Goal: Transaction & Acquisition: Purchase product/service

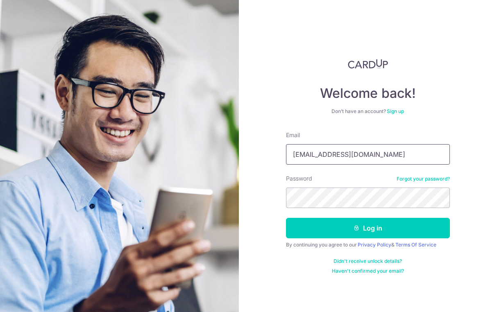
type input "[EMAIL_ADDRESS][DOMAIN_NAME]"
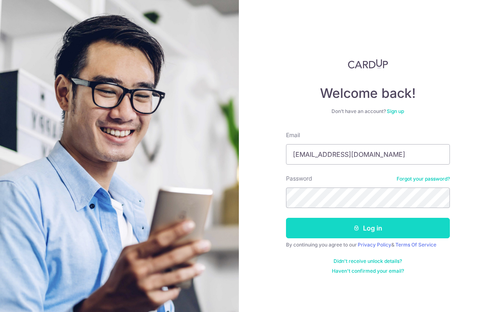
click at [391, 227] on button "Log in" at bounding box center [368, 228] width 164 height 20
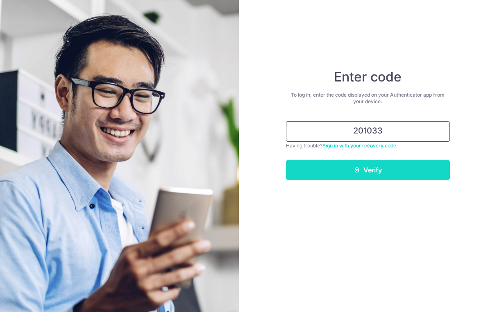
type input "201033"
click at [388, 171] on button "Verify" at bounding box center [368, 170] width 164 height 20
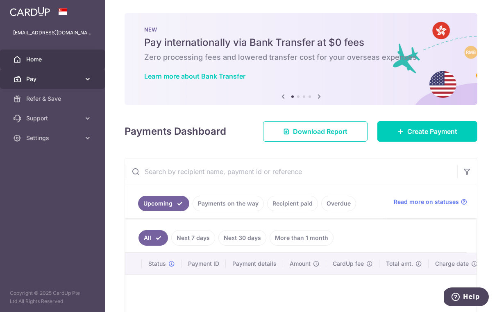
click at [60, 75] on span "Pay" at bounding box center [53, 79] width 54 height 8
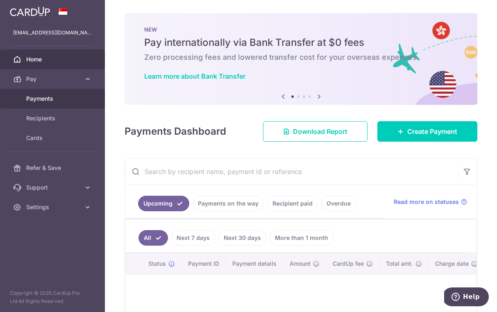
click at [56, 98] on span "Payments" at bounding box center [53, 99] width 54 height 8
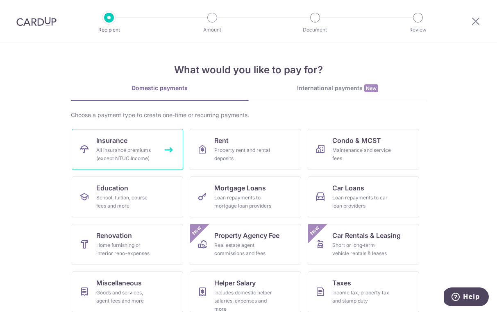
click at [150, 156] on div "All insurance premiums (except NTUC Income)" at bounding box center [125, 154] width 59 height 16
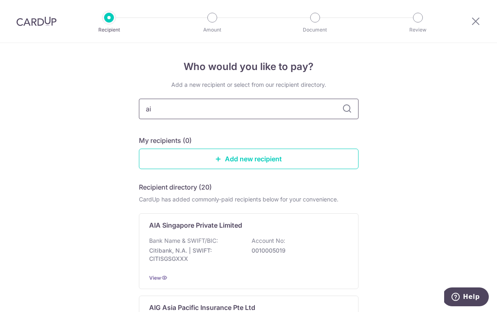
type input "aia"
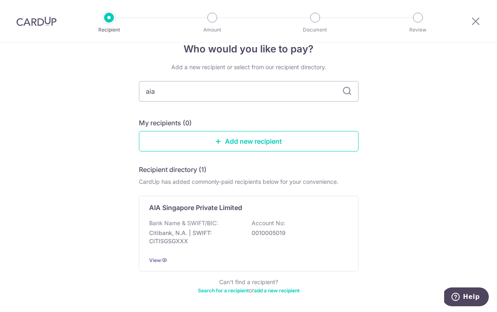
scroll to position [48, 0]
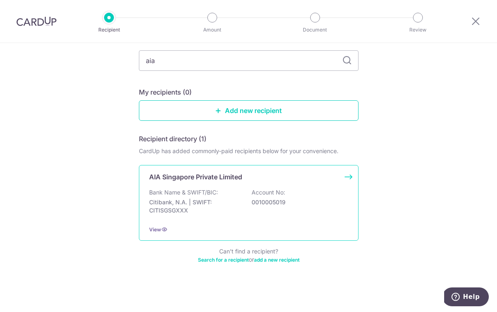
click at [298, 201] on p "0010005019" at bounding box center [298, 202] width 92 height 8
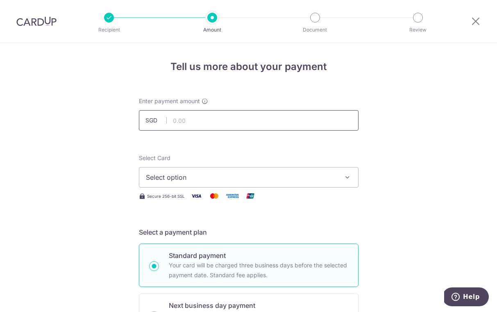
click at [228, 119] on input "text" at bounding box center [249, 120] width 220 height 20
type input "1,100.18"
click at [307, 177] on span "Select option" at bounding box center [241, 178] width 191 height 10
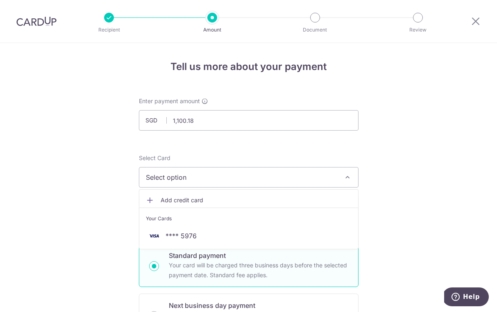
click at [161, 201] on span "Add credit card" at bounding box center [256, 200] width 191 height 8
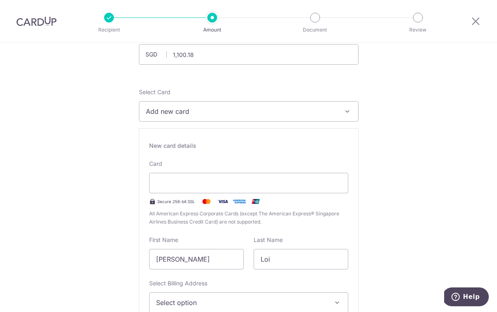
scroll to position [154, 0]
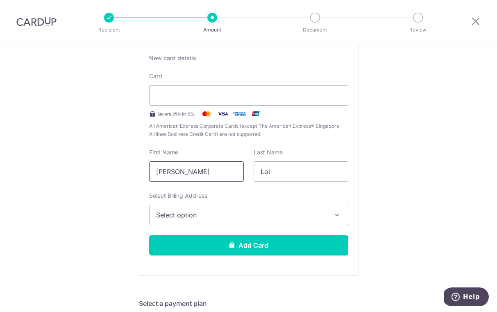
drag, startPoint x: 187, startPoint y: 172, endPoint x: 133, endPoint y: 167, distance: 54.3
type input "L"
type input "HUI JEE"
drag, startPoint x: 286, startPoint y: 171, endPoint x: 239, endPoint y: 168, distance: 47.2
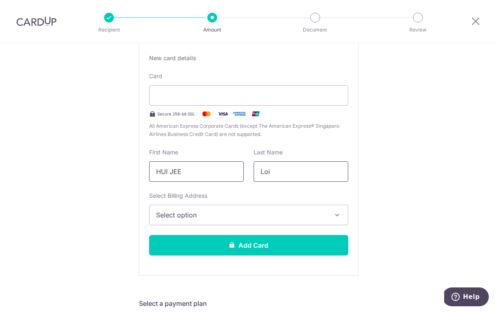
click at [239, 168] on div "First Name HUI JEE Last Name Loi" at bounding box center [248, 165] width 209 height 34
type input "LOI"
click at [269, 218] on span "Select option" at bounding box center [241, 215] width 171 height 10
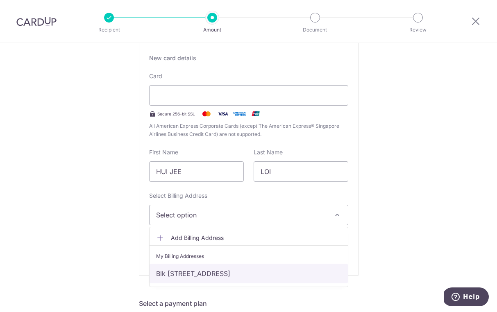
click at [266, 275] on link "Blk 625B, #15-668, Tampines Street 61, Singapore, Singapore-522625" at bounding box center [249, 274] width 198 height 20
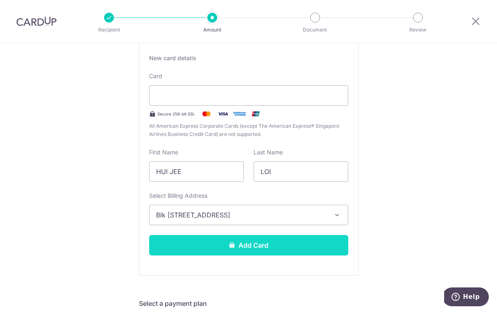
click at [300, 246] on button "Add Card" at bounding box center [248, 245] width 199 height 20
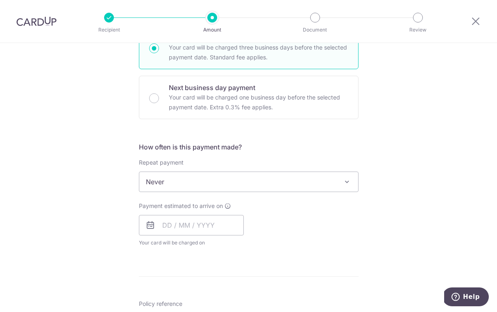
scroll to position [185, 0]
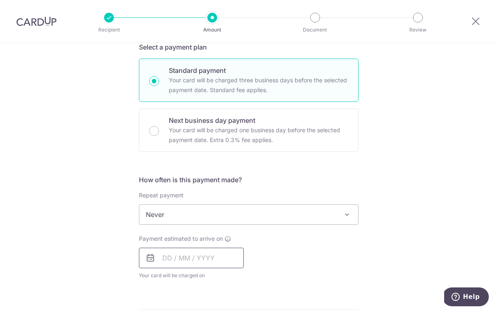
click at [225, 260] on input "text" at bounding box center [191, 258] width 105 height 20
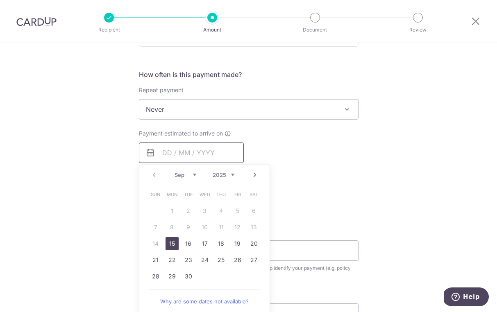
scroll to position [333, 0]
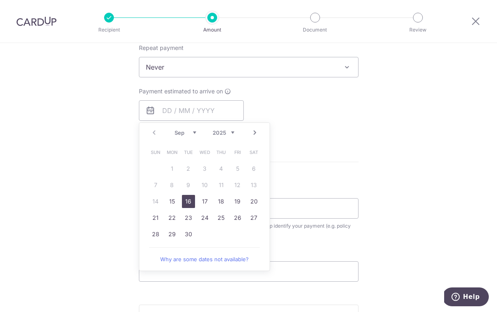
click at [189, 202] on link "16" at bounding box center [188, 201] width 13 height 13
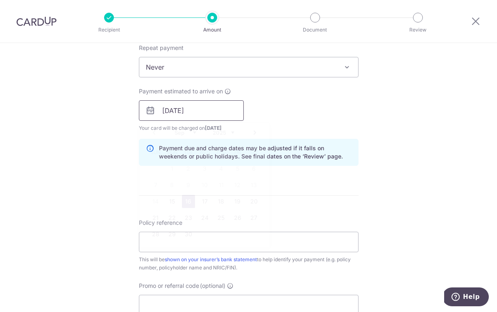
click at [215, 108] on input "[DATE]" at bounding box center [191, 110] width 105 height 20
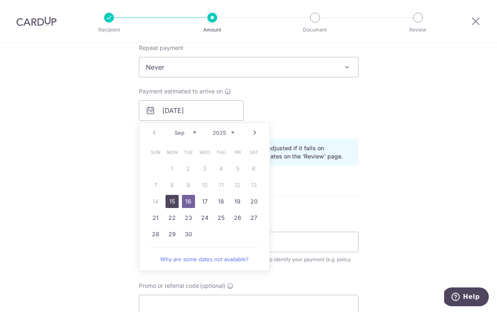
click at [168, 200] on link "15" at bounding box center [172, 201] width 13 height 13
type input "[DATE]"
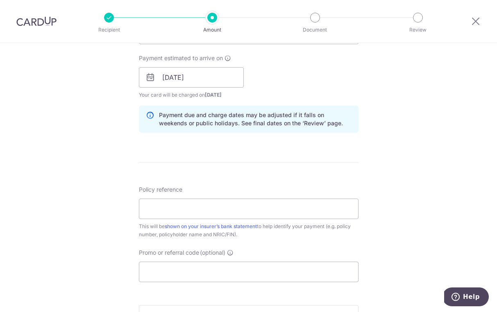
scroll to position [447, 0]
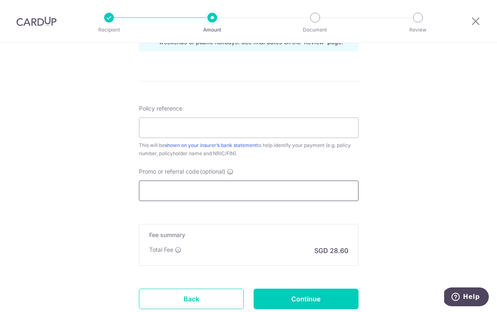
click at [275, 192] on input "Promo or referral code (optional)" at bounding box center [249, 191] width 220 height 20
paste input "OFF225"
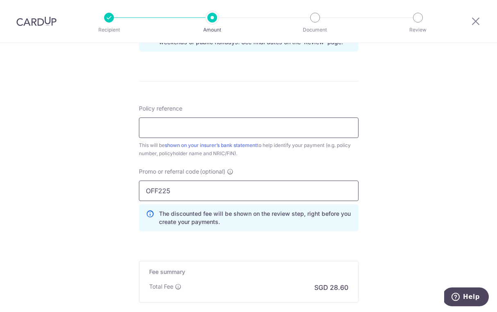
type input "OFF225"
click at [243, 130] on input "Policy reference" at bounding box center [249, 128] width 220 height 20
type input "H"
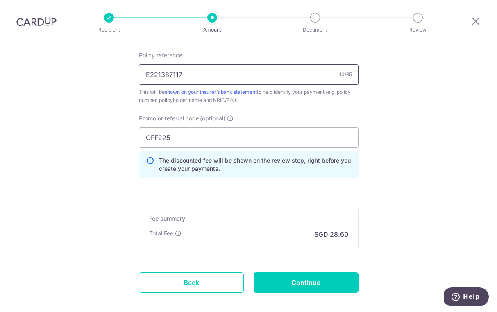
scroll to position [530, 0]
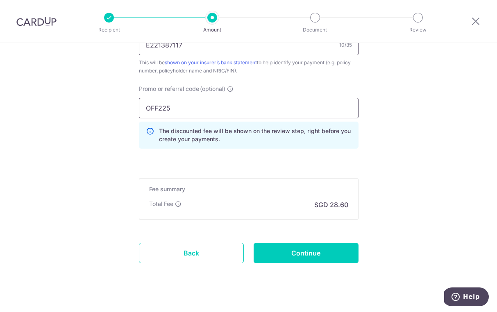
type input "E221387117"
click at [249, 106] on input "OFF225" at bounding box center [249, 108] width 220 height 20
click at [341, 255] on input "Continue" at bounding box center [306, 253] width 105 height 20
type input "Create Schedule"
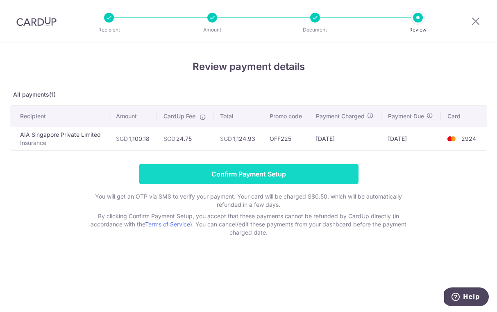
click at [332, 172] on input "Confirm Payment Setup" at bounding box center [249, 174] width 220 height 20
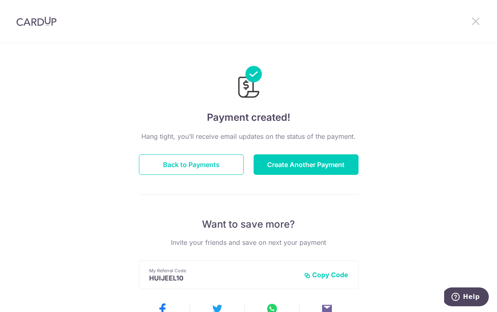
click at [479, 21] on icon at bounding box center [476, 21] width 10 height 10
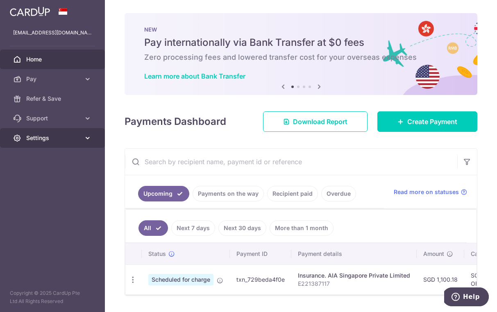
click at [72, 136] on span "Settings" at bounding box center [53, 138] width 54 height 8
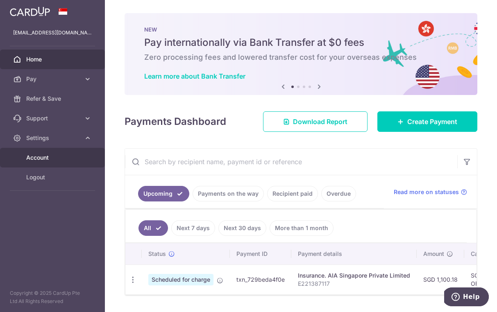
click at [68, 162] on link "Account" at bounding box center [52, 158] width 105 height 20
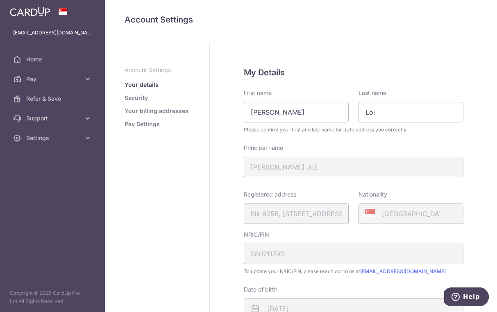
click at [149, 125] on link "Pay Settings" at bounding box center [142, 124] width 35 height 8
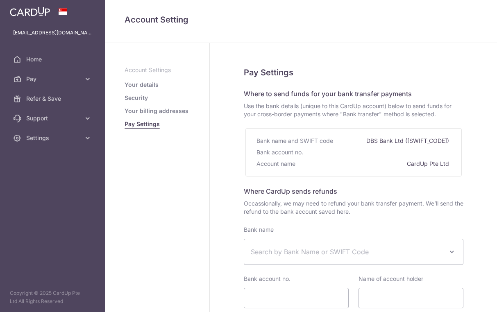
select select
click at [146, 83] on link "Your details" at bounding box center [142, 85] width 34 height 8
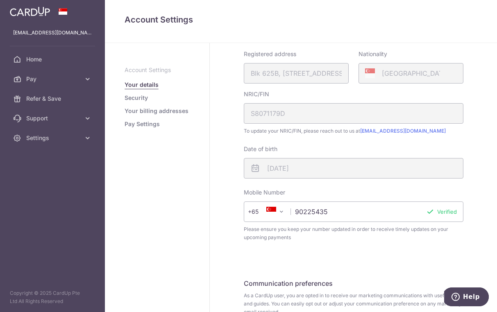
scroll to position [214, 0]
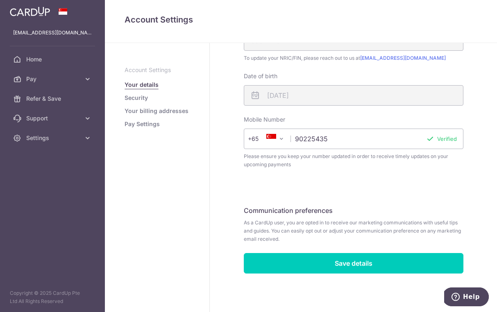
click at [145, 97] on link "Security" at bounding box center [136, 98] width 23 height 8
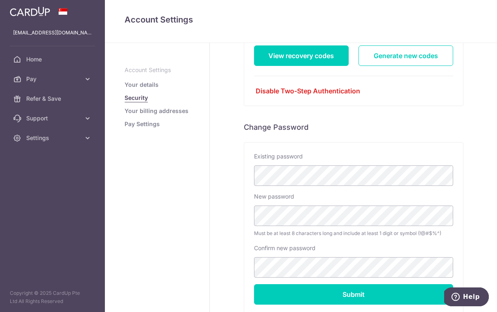
scroll to position [172, 0]
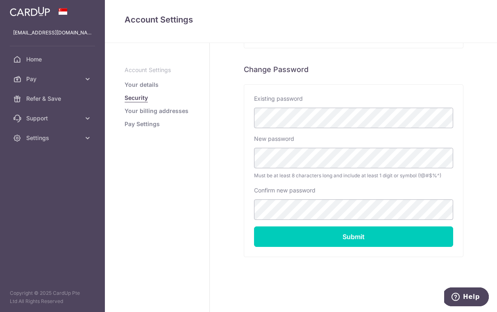
click at [135, 109] on link "Your billing addresses" at bounding box center [157, 111] width 64 height 8
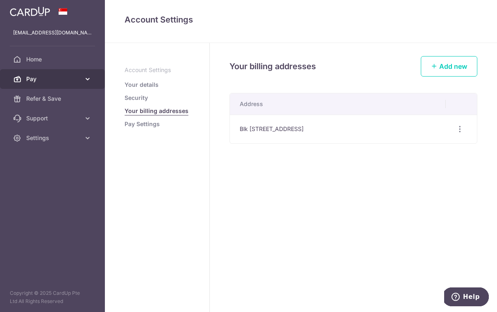
click at [89, 78] on icon at bounding box center [88, 79] width 8 height 8
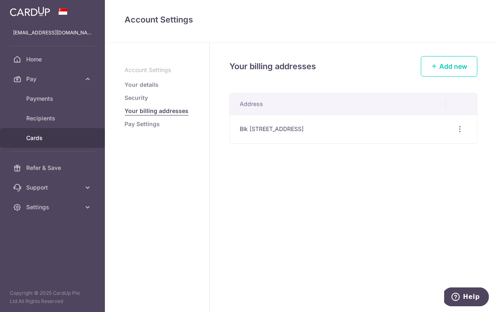
click at [45, 137] on span "Cards" at bounding box center [53, 138] width 54 height 8
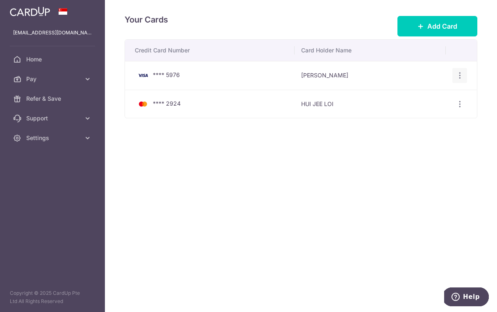
click at [462, 75] on icon "button" at bounding box center [460, 75] width 9 height 9
click at [420, 117] on span "Delete" at bounding box center [433, 118] width 56 height 10
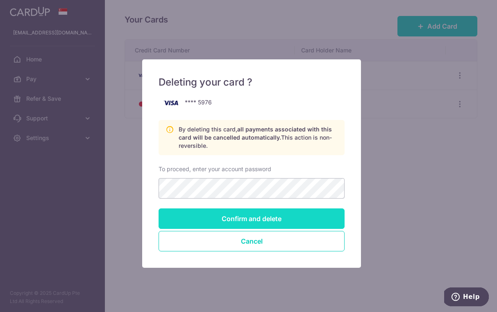
click at [266, 215] on input "Confirm and delete" at bounding box center [252, 219] width 186 height 20
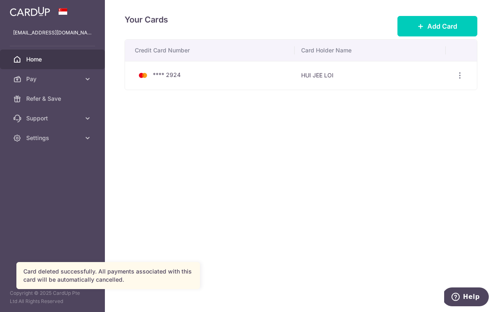
click at [46, 59] on span "Home" at bounding box center [53, 59] width 54 height 8
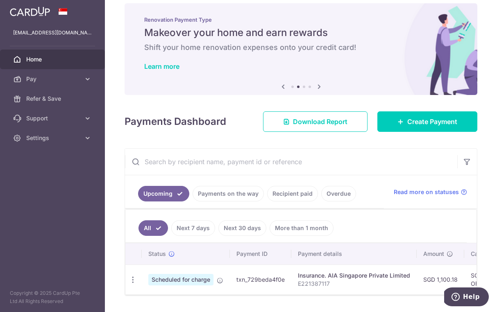
scroll to position [37, 0]
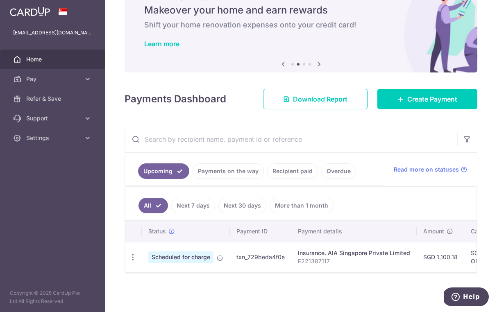
click at [249, 167] on link "Payments on the way" at bounding box center [228, 172] width 71 height 16
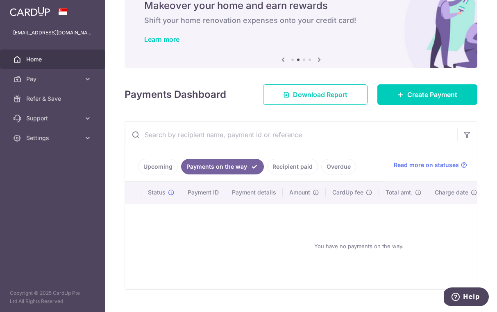
scroll to position [24, 0]
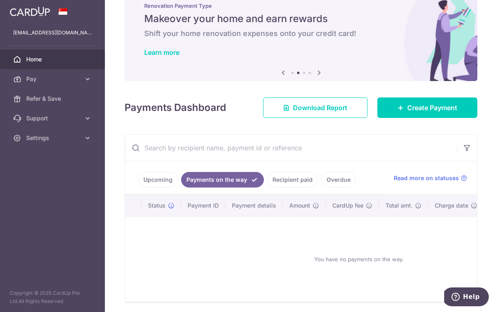
click at [305, 177] on link "Recipient paid" at bounding box center [292, 180] width 51 height 16
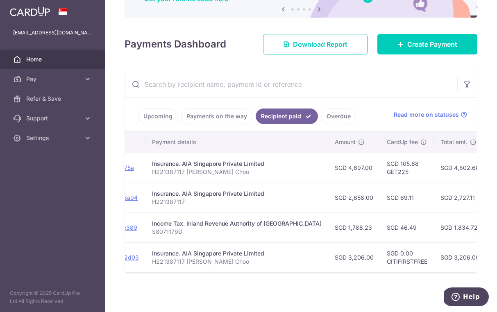
scroll to position [0, 0]
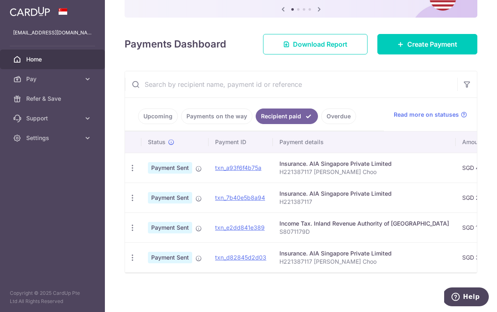
click at [336, 116] on link "Overdue" at bounding box center [338, 117] width 35 height 16
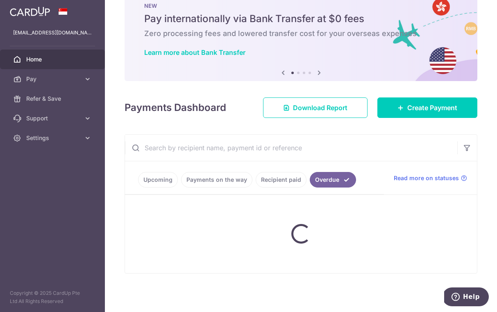
scroll to position [24, 0]
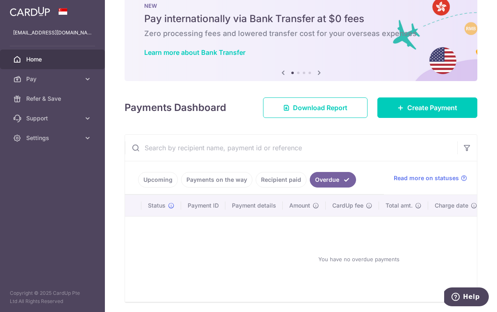
click at [166, 177] on link "Upcoming" at bounding box center [158, 180] width 40 height 16
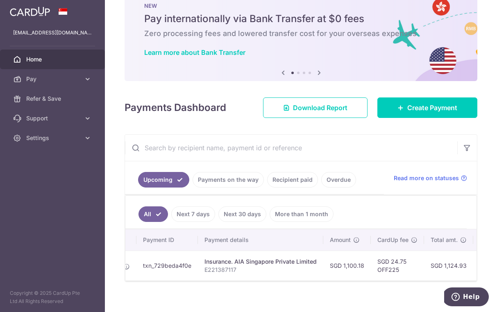
scroll to position [0, 0]
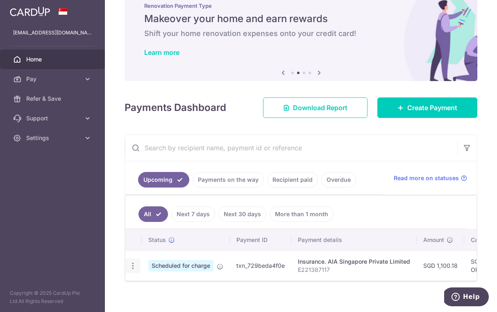
click at [133, 267] on icon "button" at bounding box center [133, 266] width 9 height 9
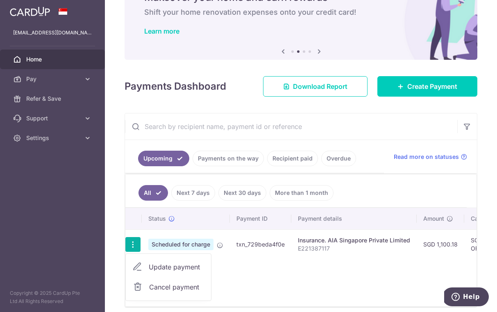
scroll to position [74, 0]
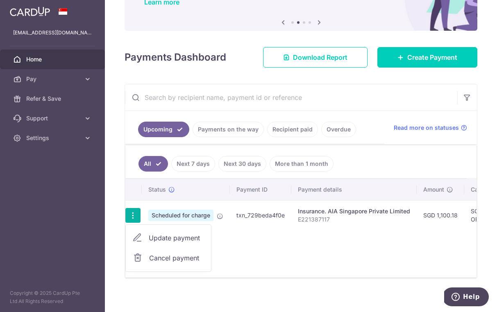
click at [185, 239] on span "Update payment" at bounding box center [177, 238] width 56 height 10
radio input "true"
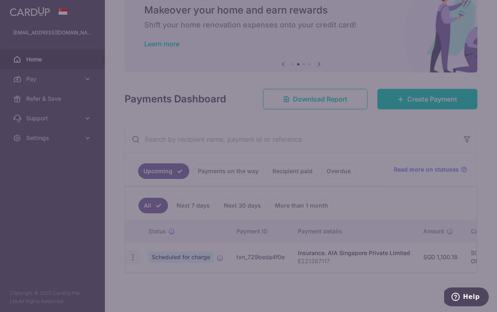
type input "1,100.18"
type input "[DATE]"
type input "E221387117"
type input "OFF225"
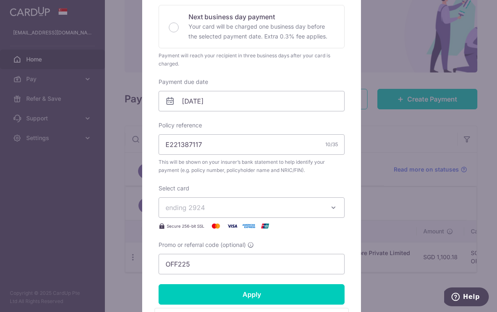
scroll to position [194, 0]
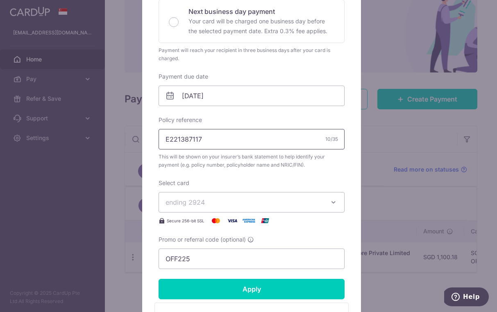
click at [246, 139] on input "E221387117" at bounding box center [252, 139] width 186 height 20
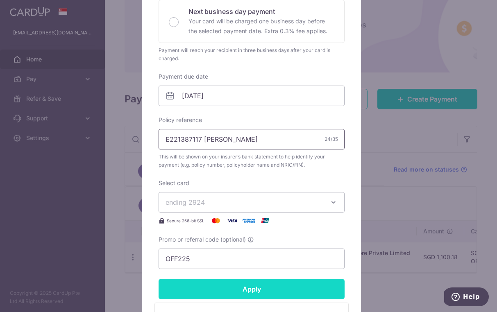
type input "E221387117 [PERSON_NAME]"
click at [282, 289] on input "Apply" at bounding box center [252, 289] width 186 height 20
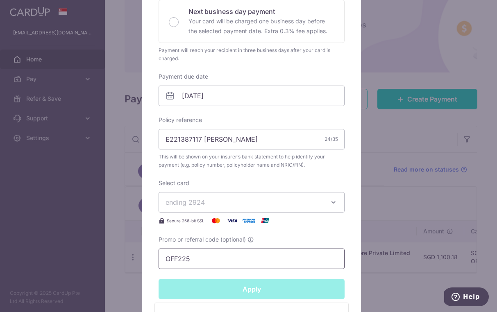
type input "Successfully Applied"
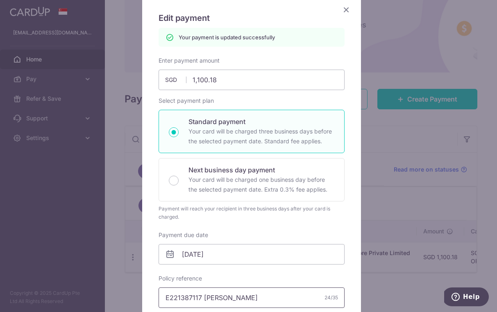
scroll to position [0, 0]
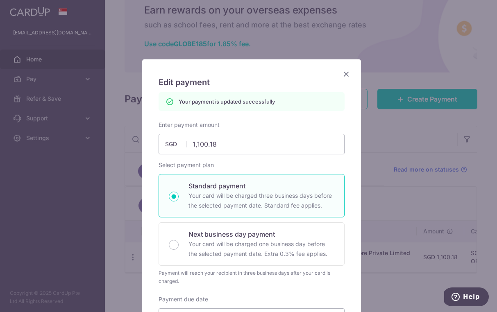
click at [343, 73] on icon "Close" at bounding box center [346, 74] width 10 height 10
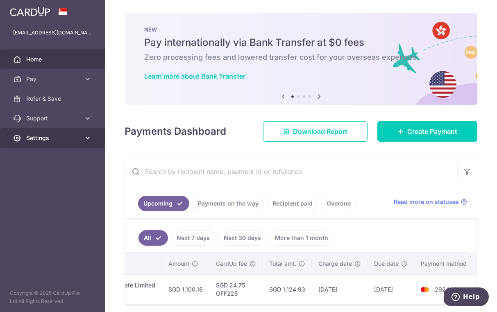
click at [48, 139] on span "Settings" at bounding box center [53, 138] width 54 height 8
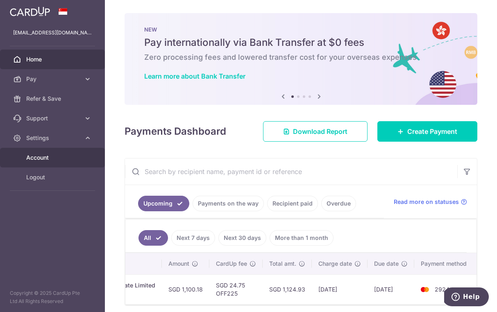
click at [46, 156] on span "Account" at bounding box center [53, 158] width 54 height 8
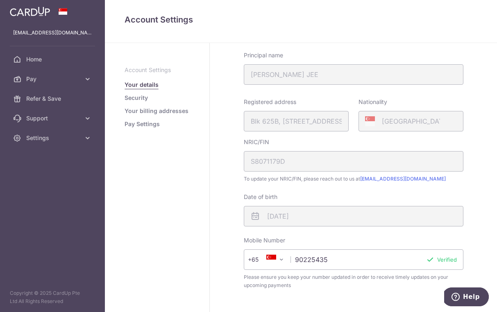
scroll to position [214, 0]
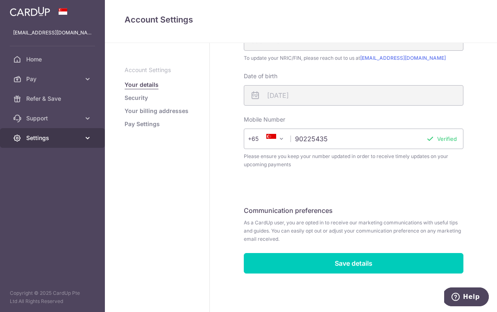
click at [49, 139] on span "Settings" at bounding box center [53, 138] width 54 height 8
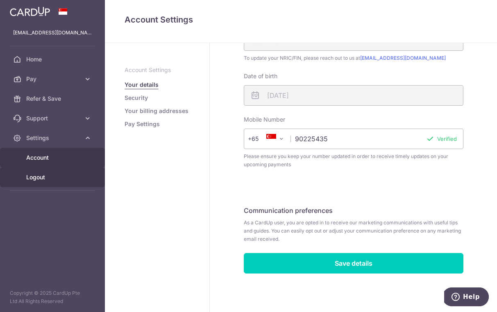
click at [48, 178] on span "Logout" at bounding box center [53, 177] width 54 height 8
